Goal: Check status: Check status

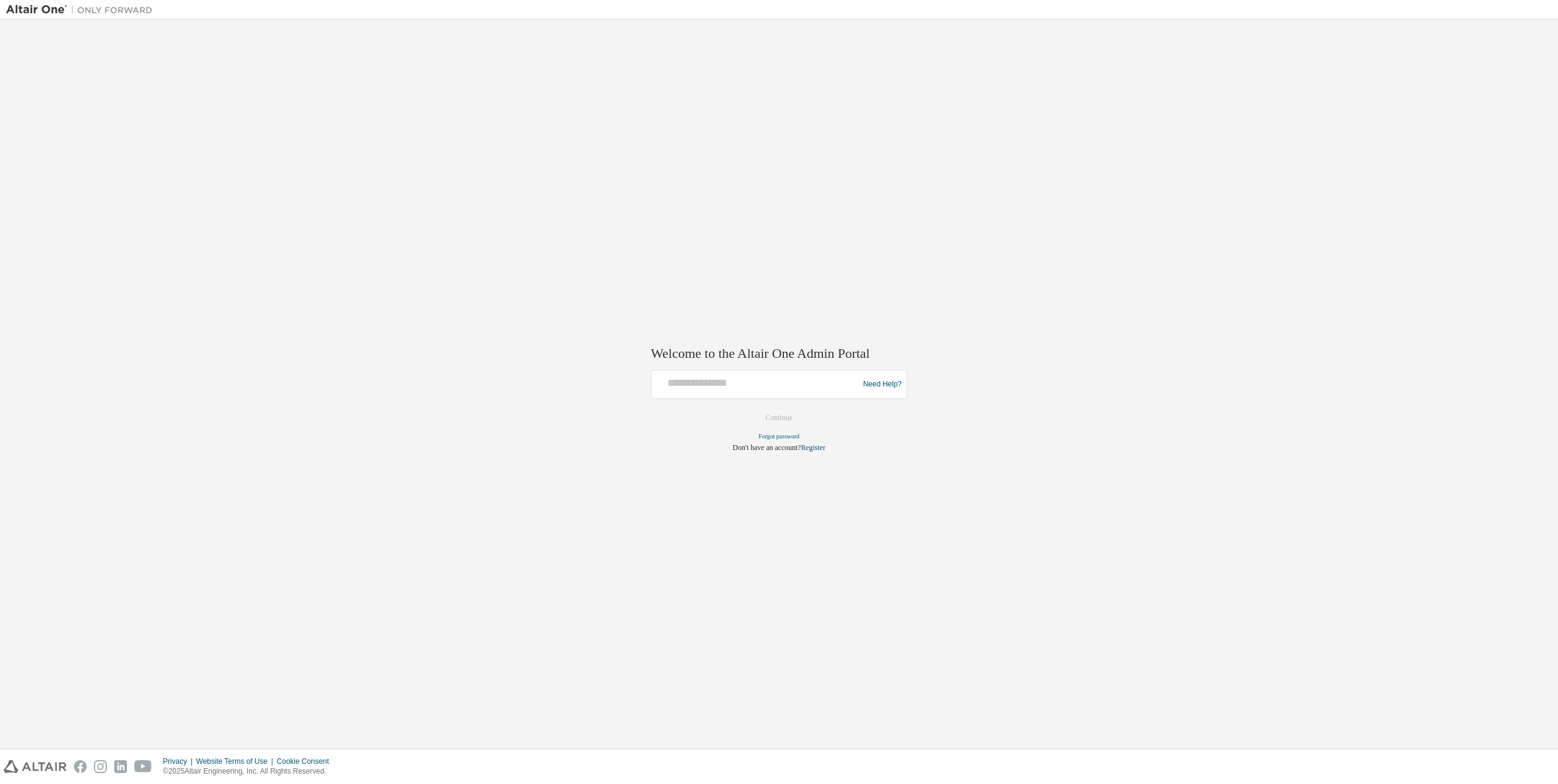
click at [781, 394] on div at bounding box center [757, 384] width 201 height 23
click at [746, 382] on input "text" at bounding box center [757, 381] width 201 height 18
type input "**********"
click at [778, 417] on button "Continue" at bounding box center [779, 417] width 52 height 18
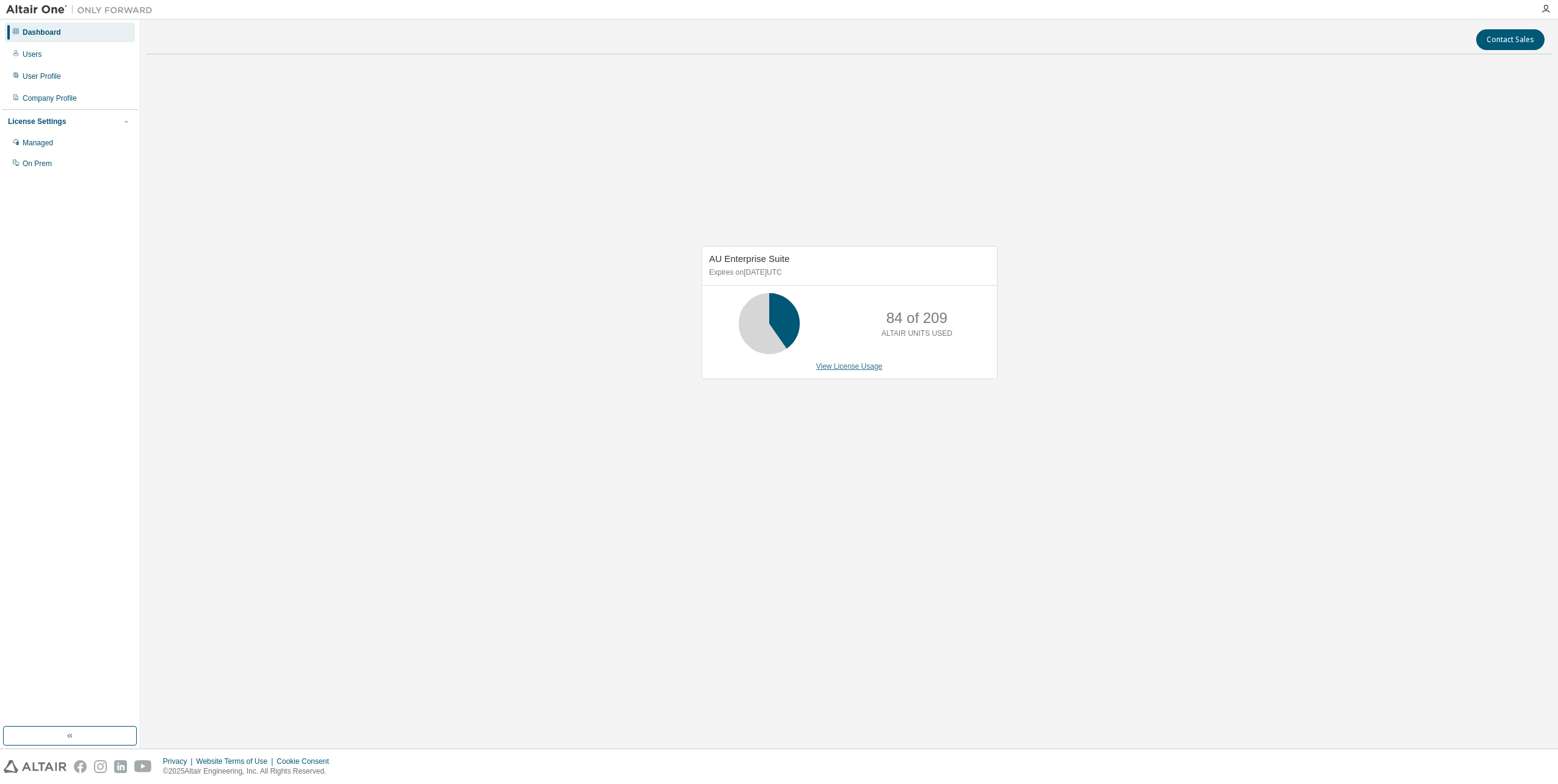
click at [848, 366] on link "View License Usage" at bounding box center [850, 367] width 67 height 9
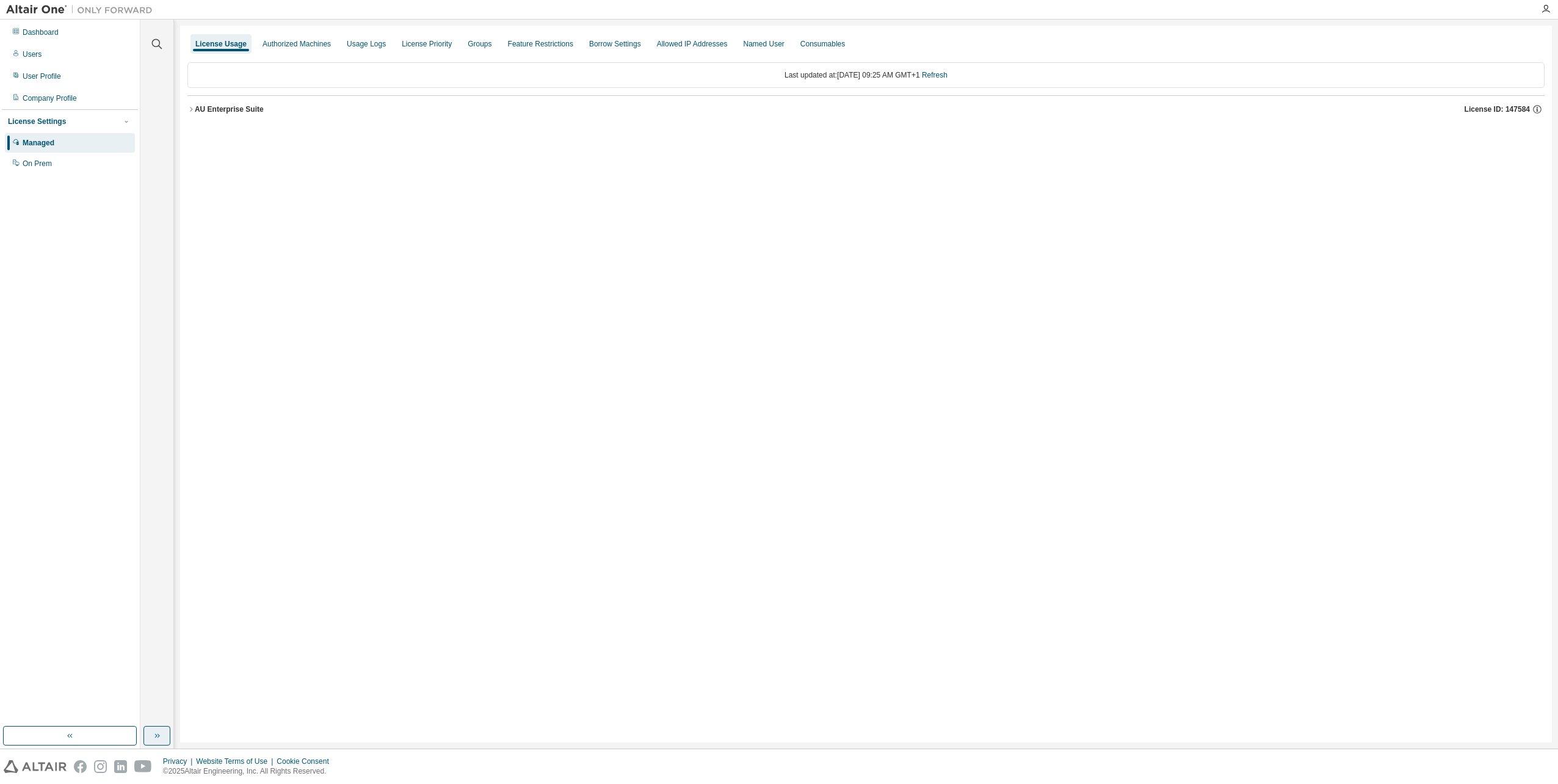
click at [154, 742] on button "button" at bounding box center [156, 735] width 27 height 20
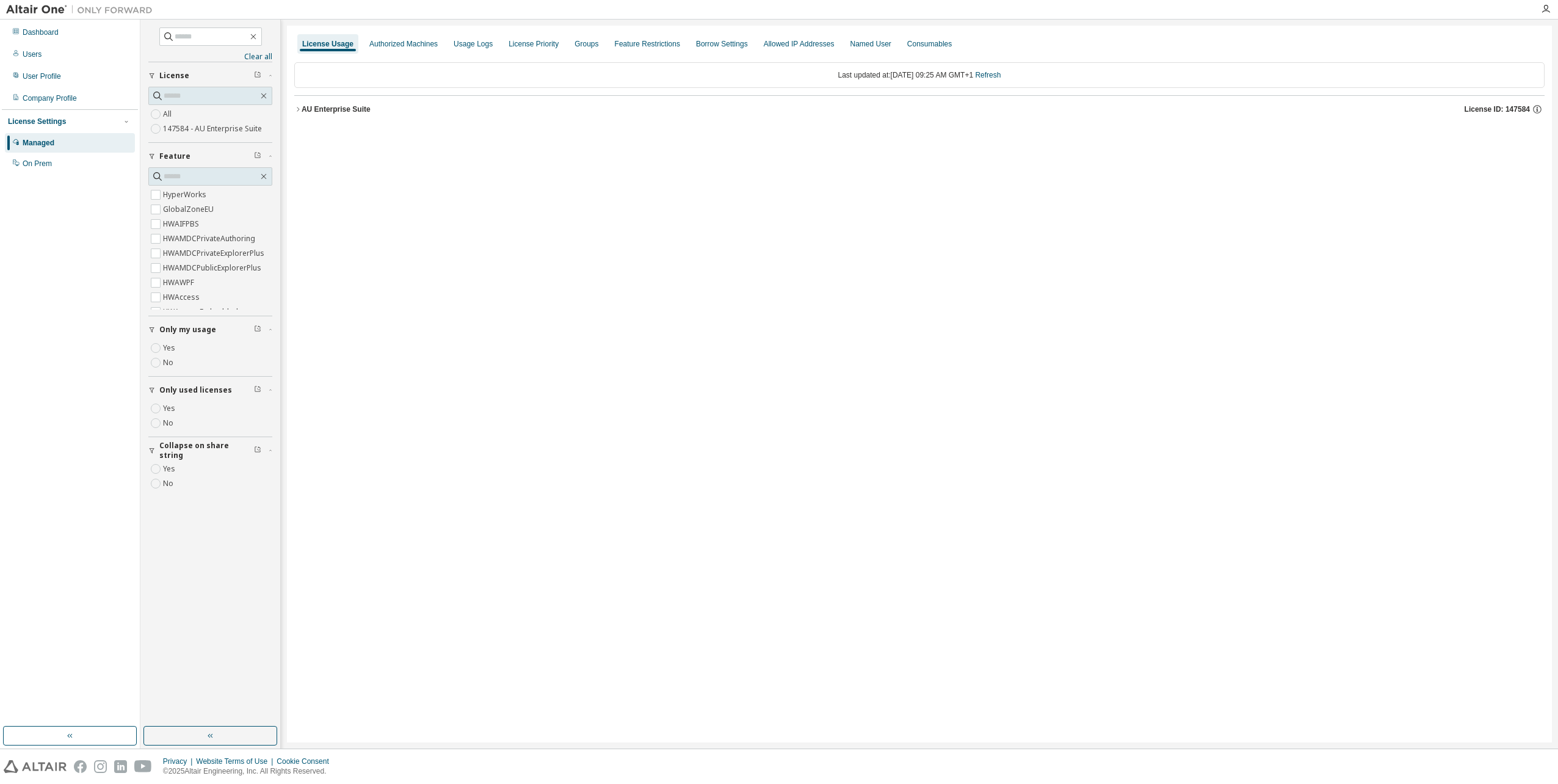
click at [298, 111] on icon "button" at bounding box center [297, 109] width 8 height 8
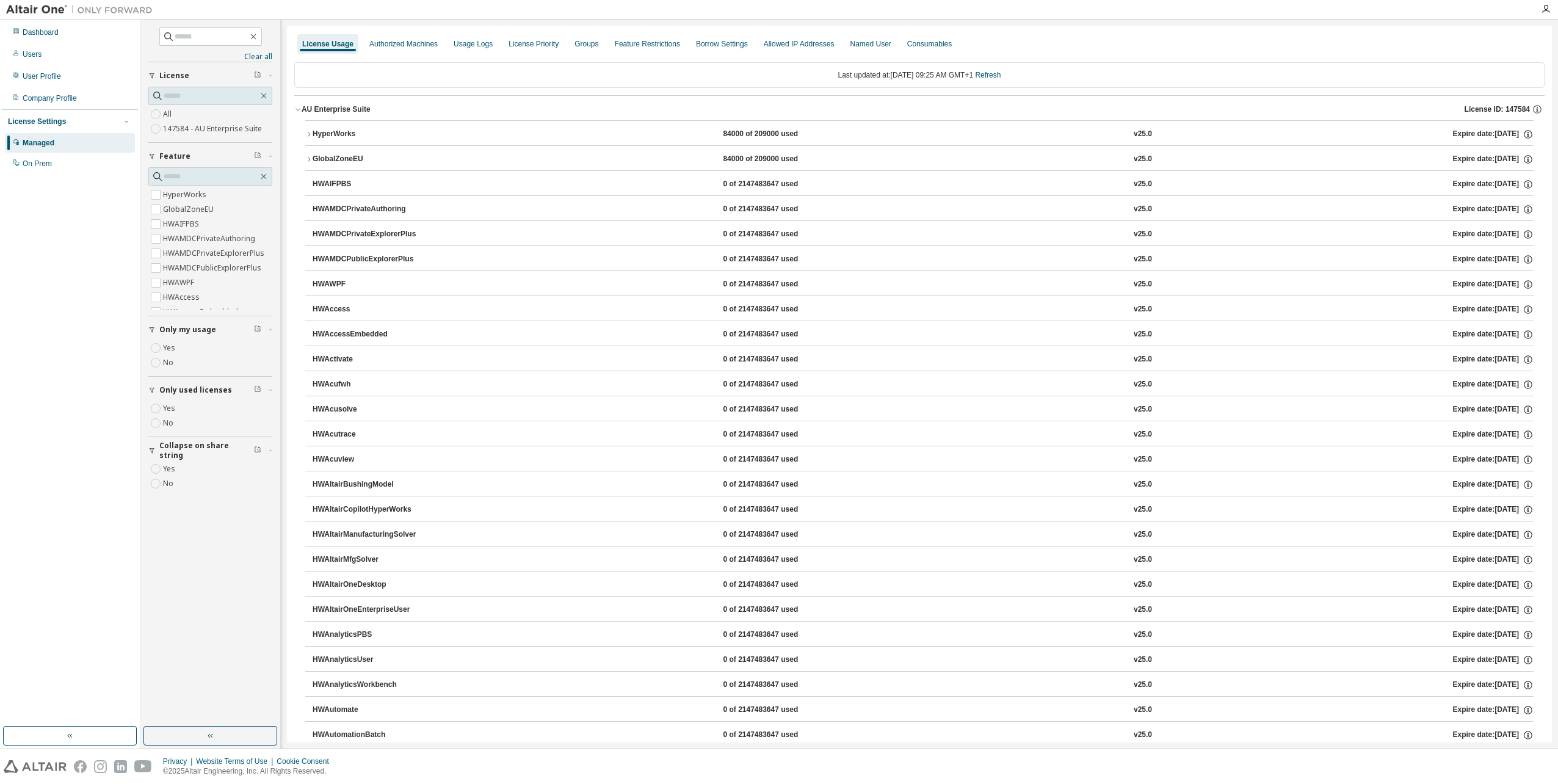
click at [307, 135] on icon "button" at bounding box center [309, 134] width 8 height 8
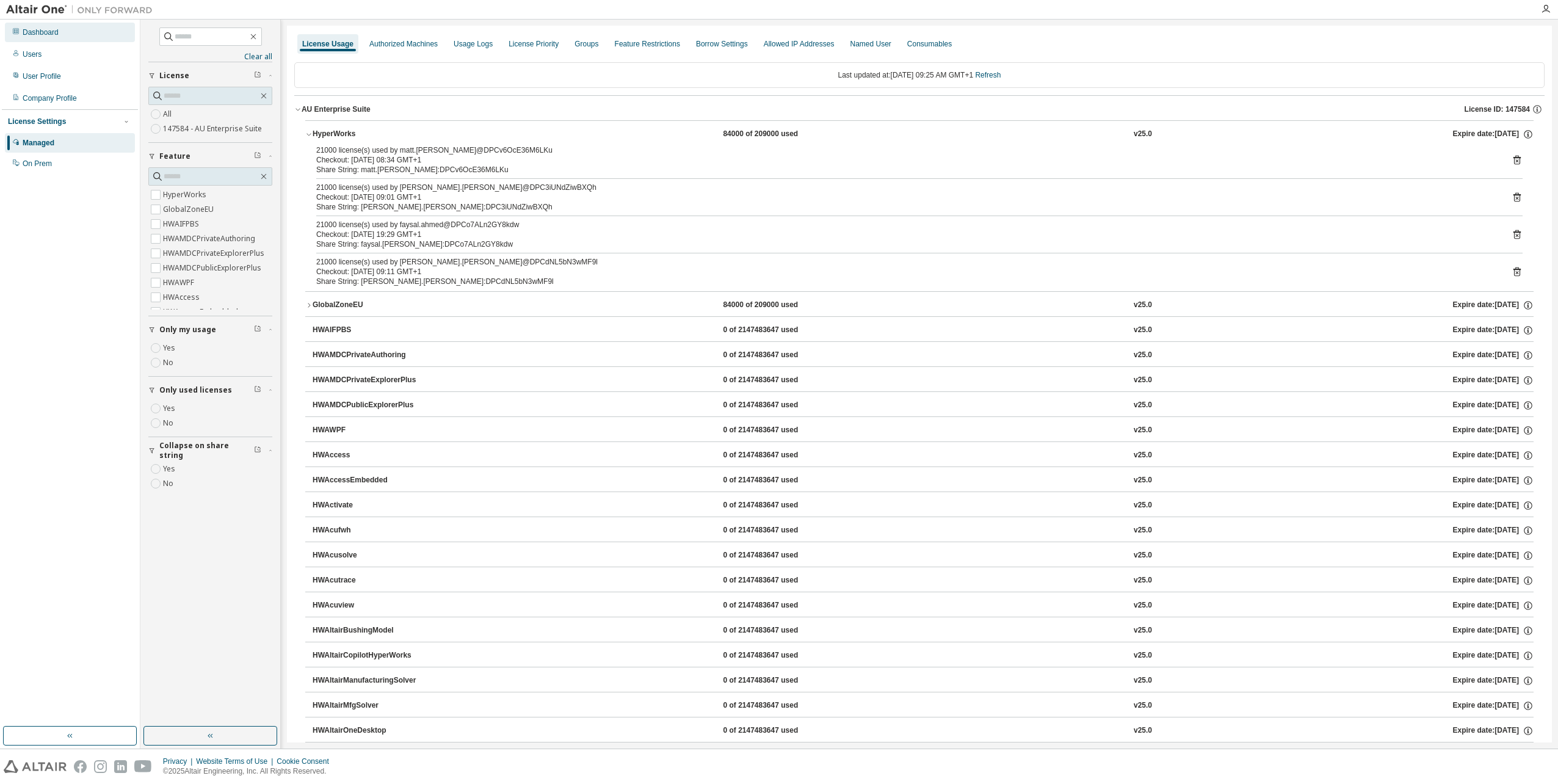
click at [48, 36] on div "Dashboard" at bounding box center [40, 32] width 36 height 9
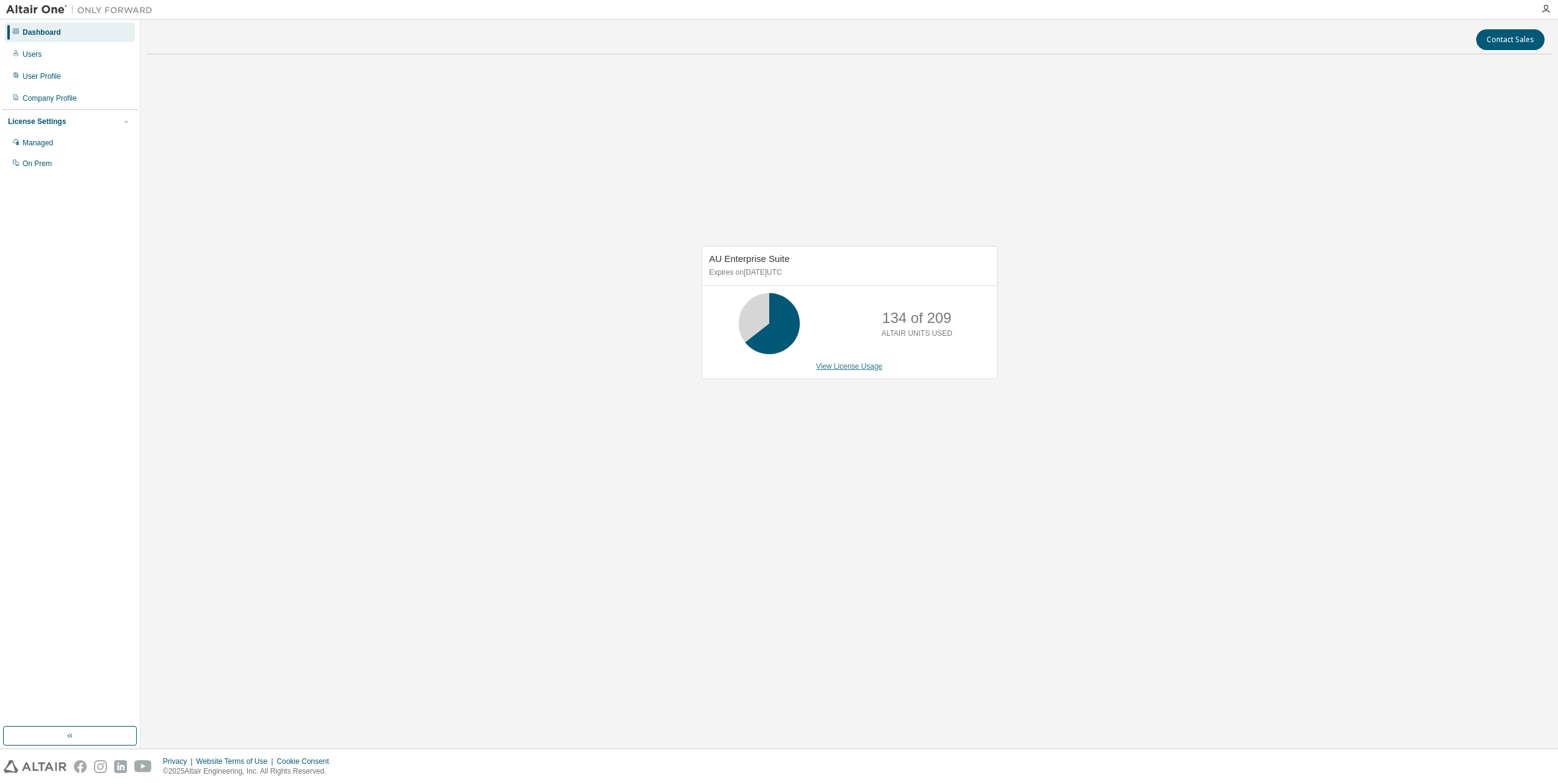
click at [872, 367] on link "View License Usage" at bounding box center [850, 367] width 67 height 9
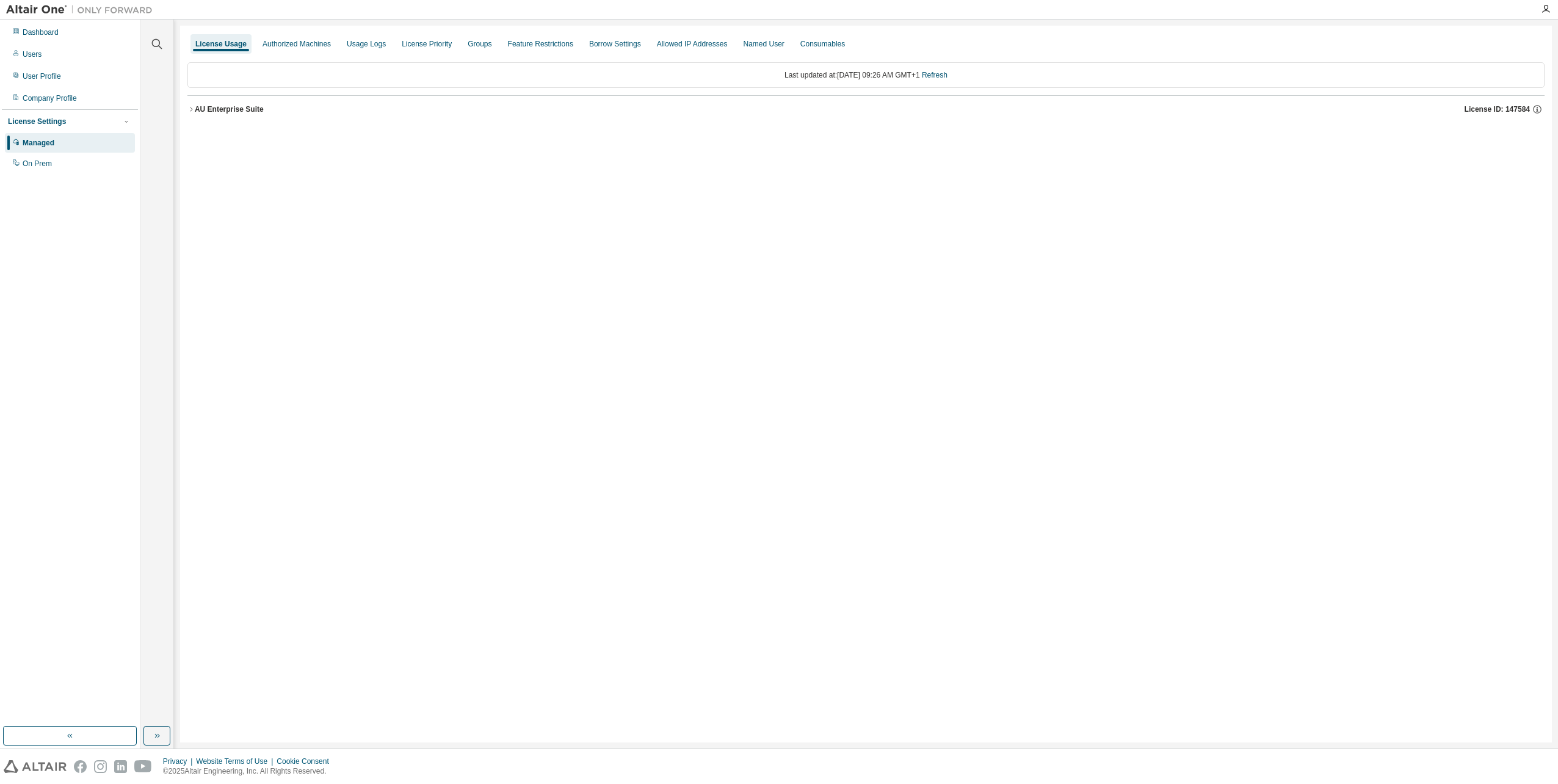
click at [190, 107] on icon "button" at bounding box center [191, 109] width 8 height 8
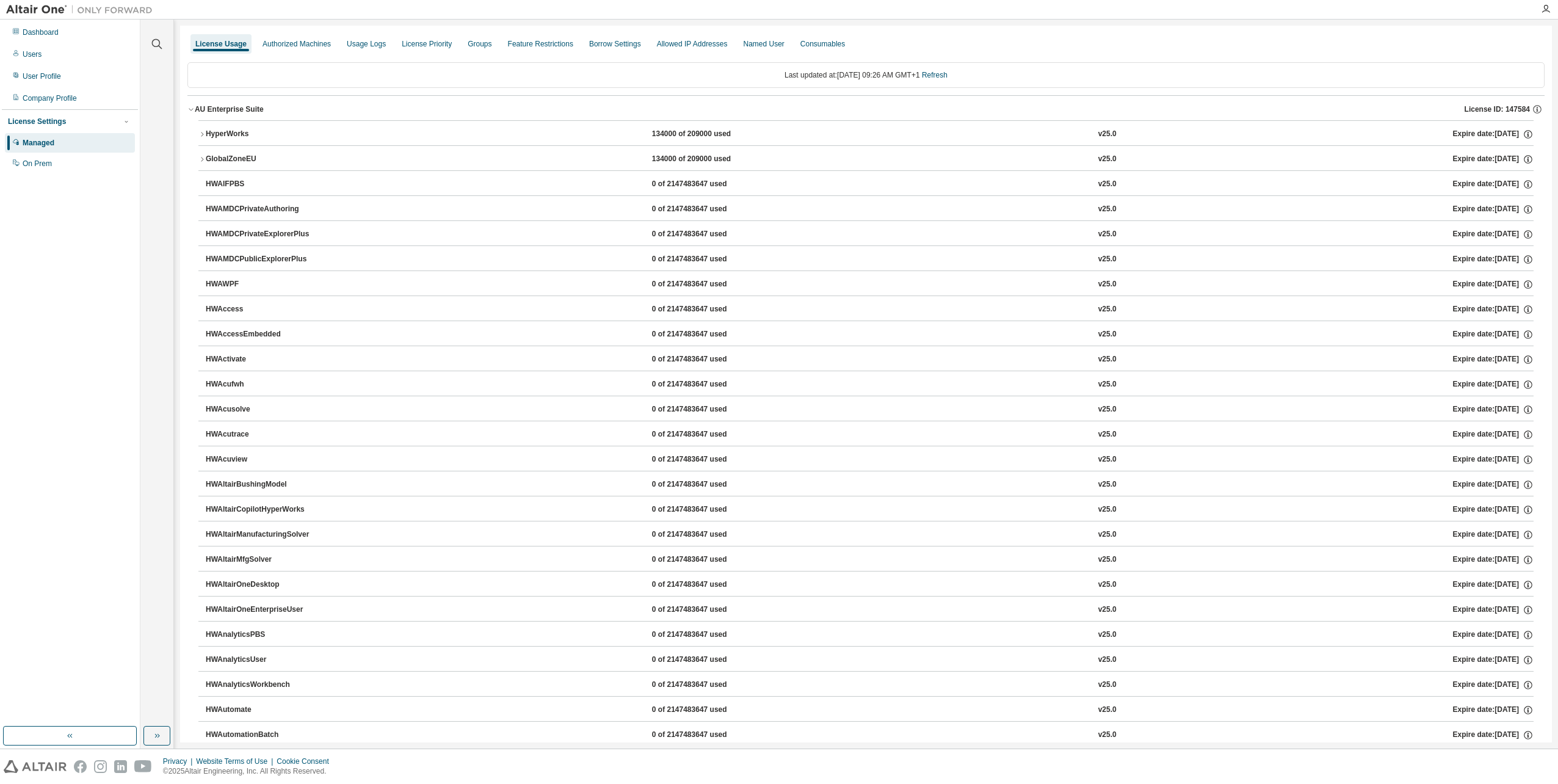
click at [205, 135] on icon "button" at bounding box center [202, 134] width 8 height 8
